Goal: Transaction & Acquisition: Purchase product/service

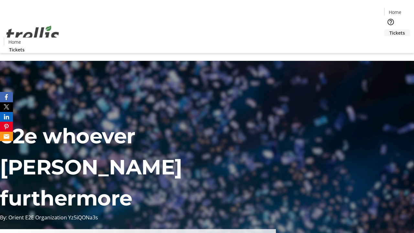
click at [389, 29] on span "Tickets" at bounding box center [397, 32] width 16 height 7
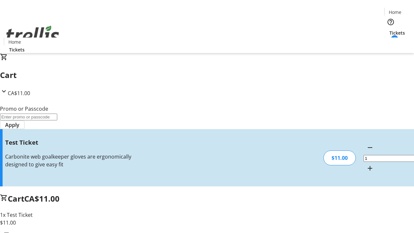
type input "UNLOCK"
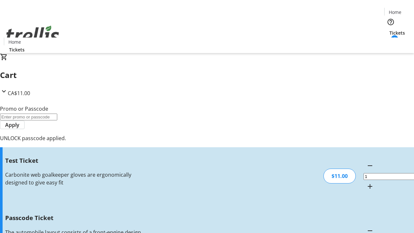
type input "5"
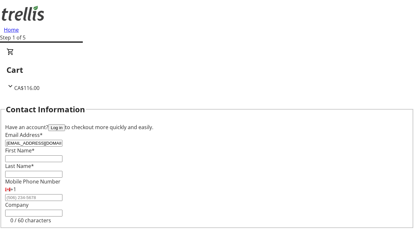
type input "[EMAIL_ADDRESS][DOMAIN_NAME]"
type input "Jaden"
type input "[PERSON_NAME]"
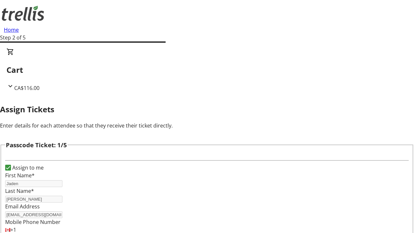
type input "Okuneva"
type input "[PERSON_NAME]"
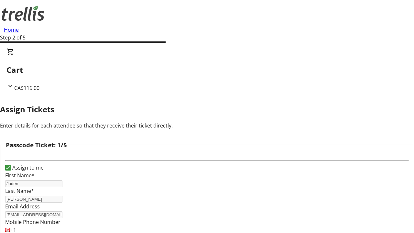
checkbox input "true"
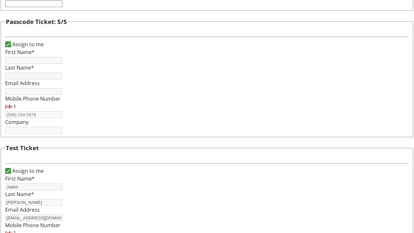
type input "Jaden"
type input "[PERSON_NAME]"
type input "[EMAIL_ADDRESS][DOMAIN_NAME]"
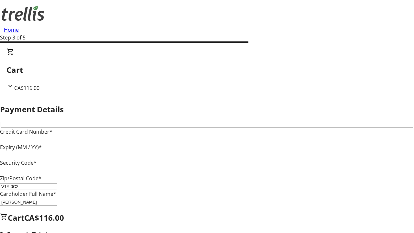
type input "V1Y 0C2"
